Goal: Find contact information: Find contact information

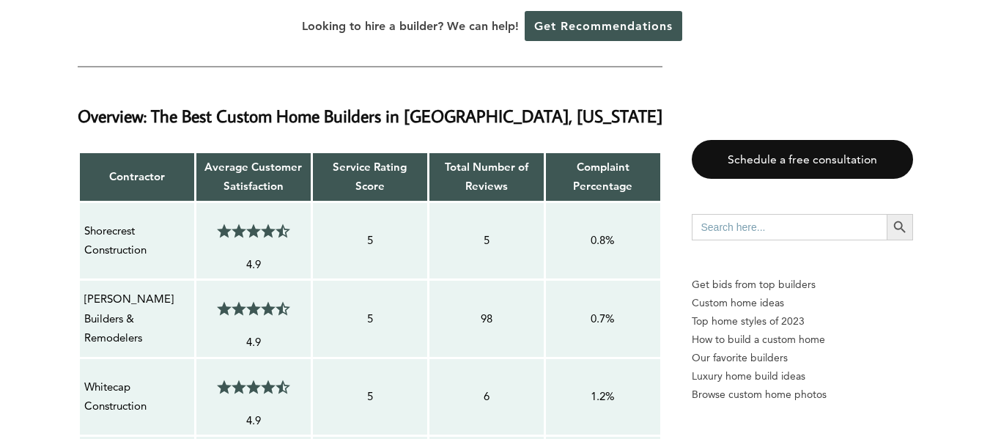
scroll to position [1246, 0]
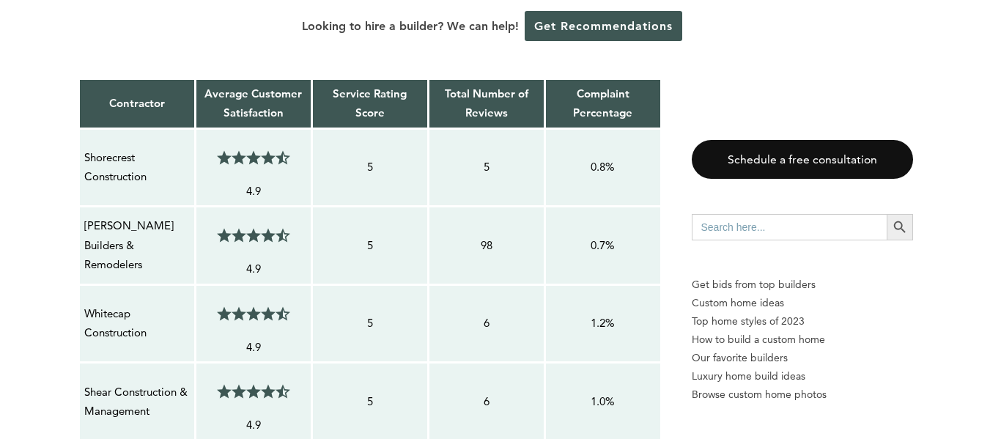
click at [111, 148] on p "Shorecrest Construction" at bounding box center [137, 167] width 106 height 39
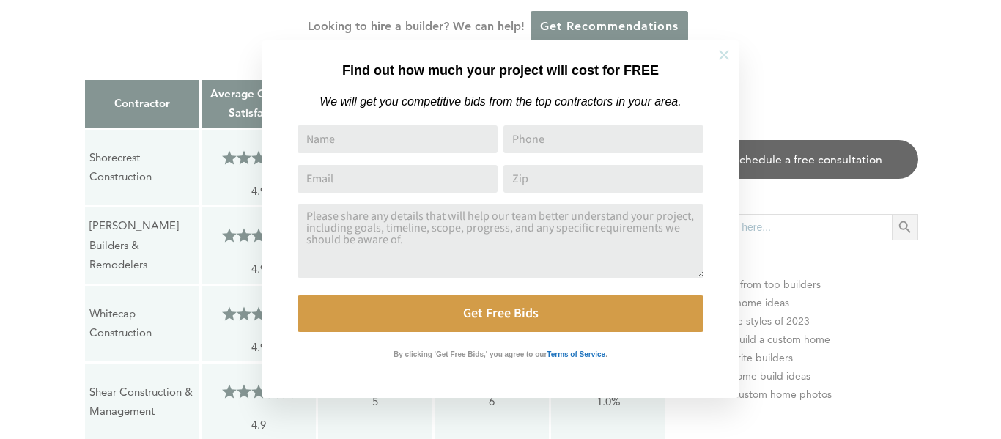
click at [721, 53] on icon at bounding box center [724, 55] width 16 height 16
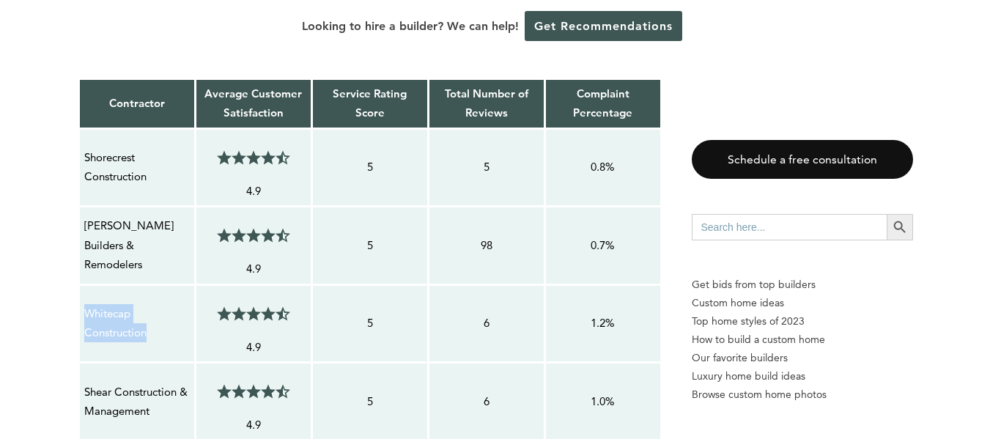
drag, startPoint x: 151, startPoint y: 276, endPoint x: 86, endPoint y: 257, distance: 67.0
click at [86, 304] on p "Whitecap Construction" at bounding box center [137, 323] width 106 height 39
copy p "Whitecap Construction"
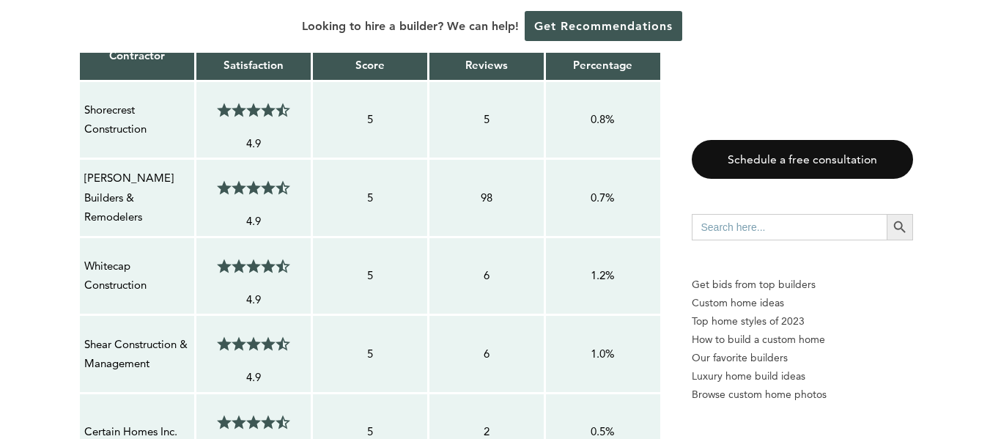
scroll to position [1319, 0]
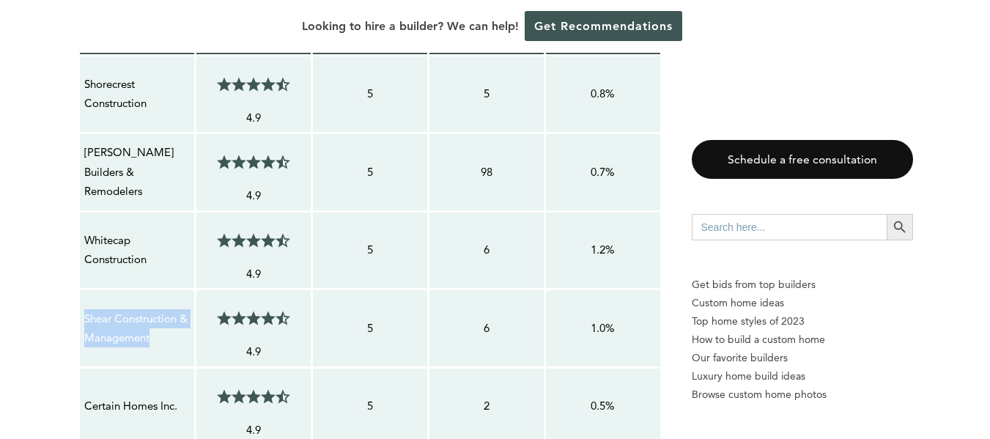
drag, startPoint x: 159, startPoint y: 283, endPoint x: 82, endPoint y: 262, distance: 79.8
click at [82, 290] on td "Shear Construction & Management" at bounding box center [136, 329] width 117 height 78
copy p "Shear Construction & Management"
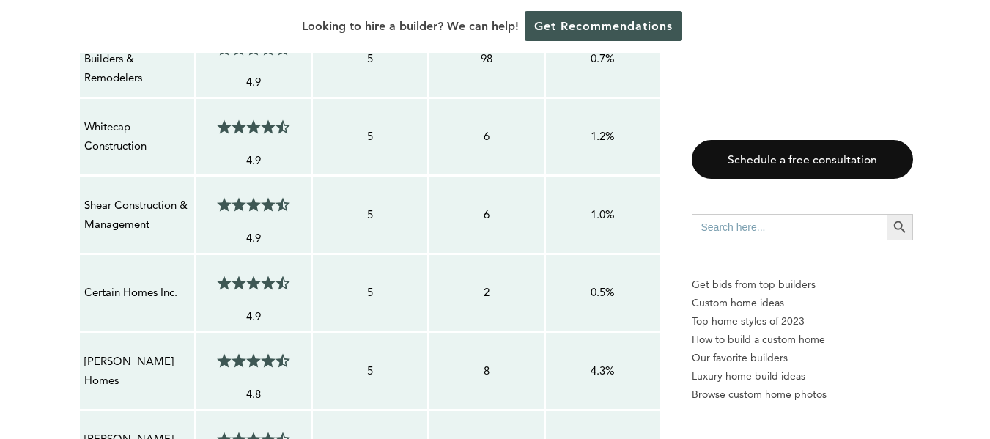
scroll to position [1466, 0]
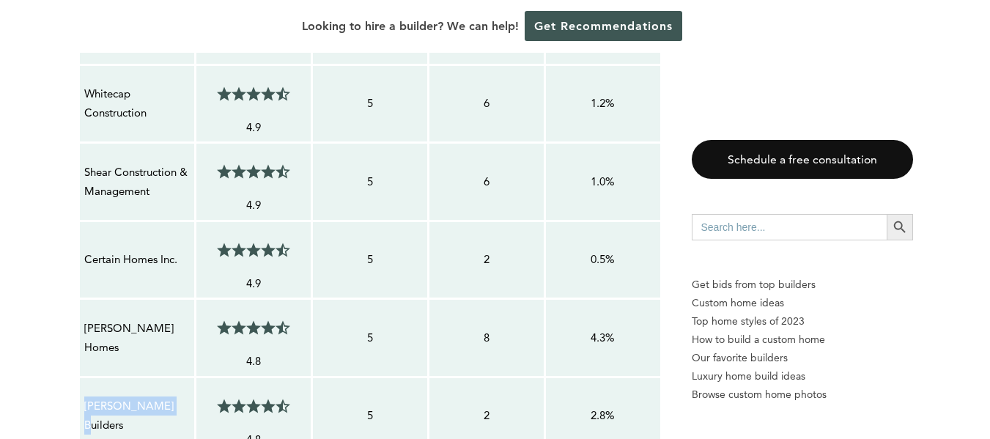
drag, startPoint x: 179, startPoint y: 361, endPoint x: 83, endPoint y: 354, distance: 96.3
click at [84, 396] on div "[PERSON_NAME] Builders" at bounding box center [137, 416] width 107 height 40
copy p "[PERSON_NAME] Builders"
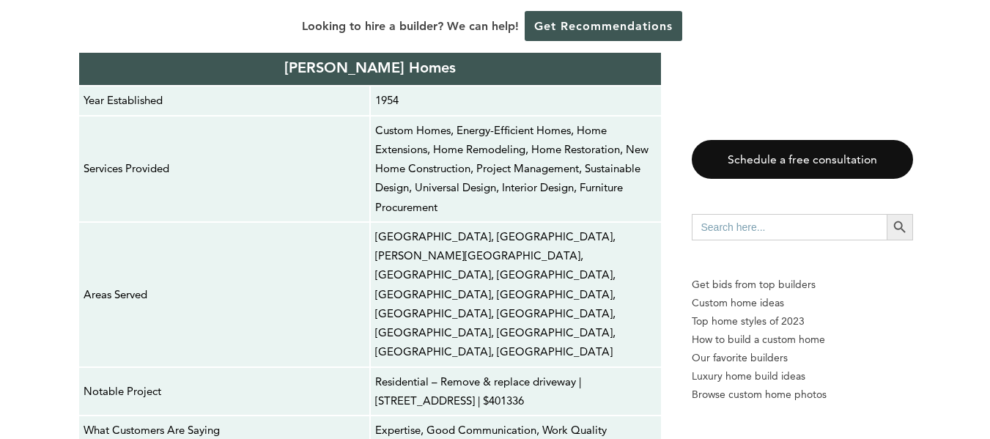
scroll to position [7549, 0]
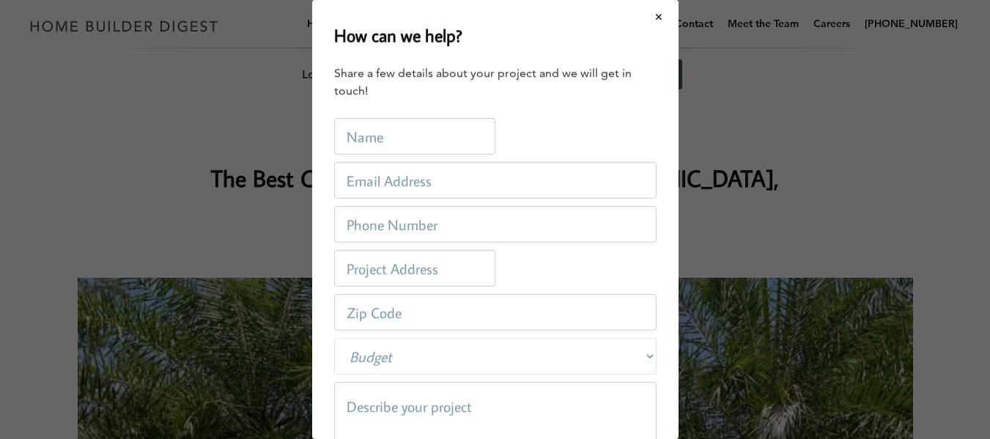
scroll to position [0, 0]
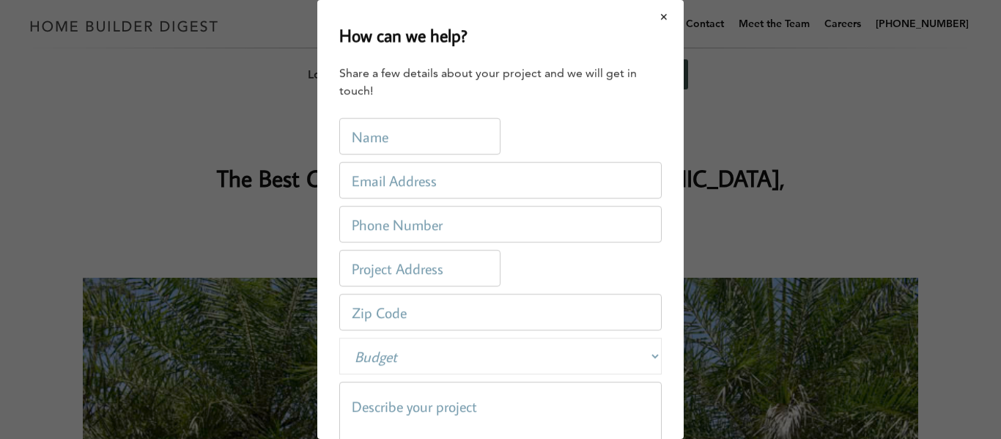
click at [652, 21] on button "Close modal" at bounding box center [664, 16] width 39 height 31
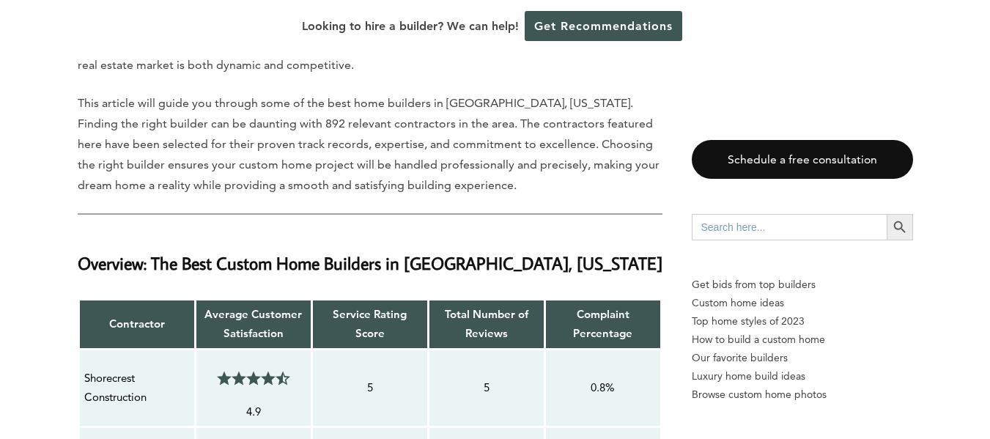
scroll to position [1099, 0]
